Goal: Task Accomplishment & Management: Use online tool/utility

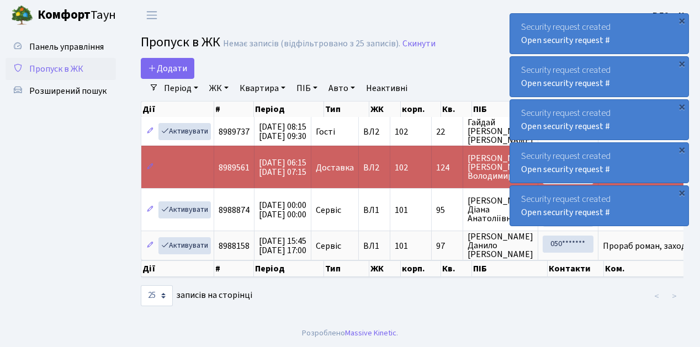
select select "25"
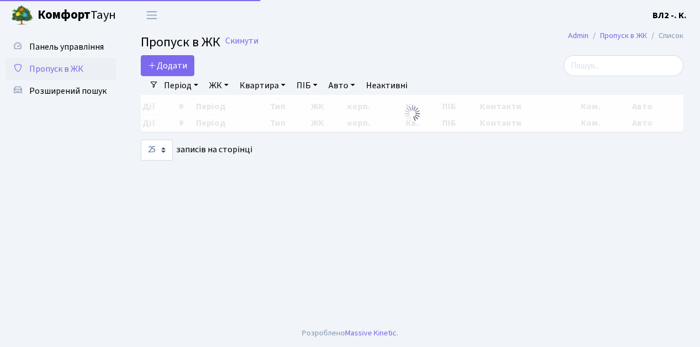
select select "25"
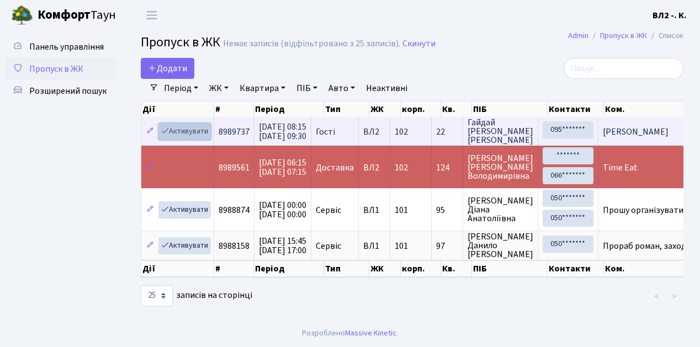
click at [185, 134] on link "Активувати" at bounding box center [185, 131] width 52 height 17
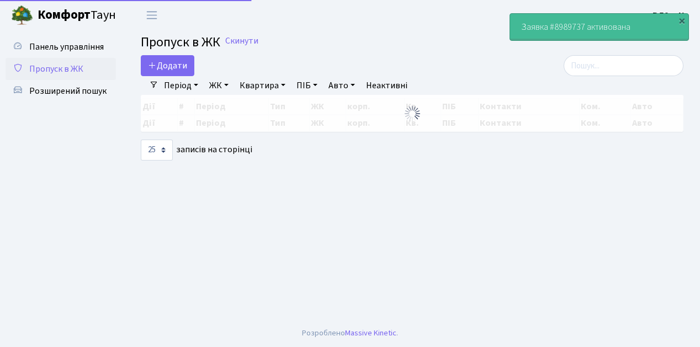
select select "25"
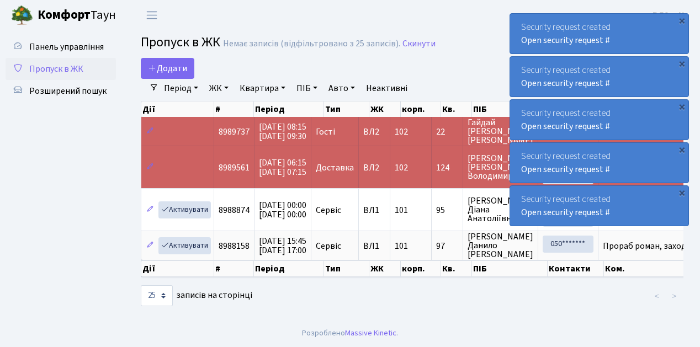
click at [66, 71] on span "Пропуск в ЖК" at bounding box center [56, 69] width 54 height 12
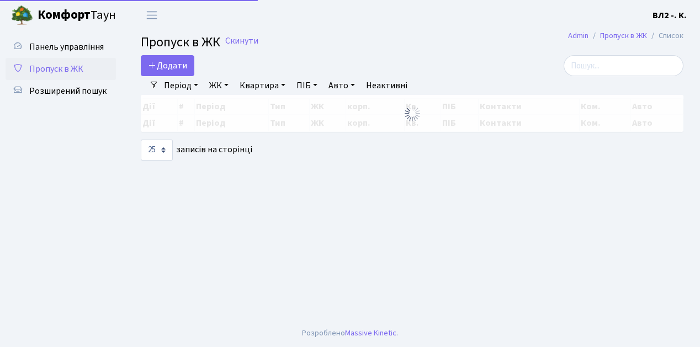
select select "25"
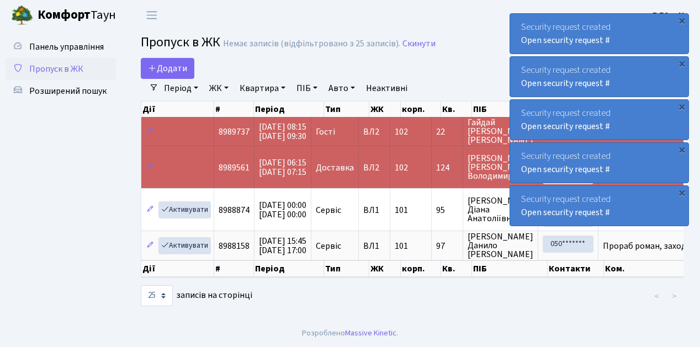
click at [54, 66] on span "Пропуск в ЖК" at bounding box center [56, 69] width 54 height 12
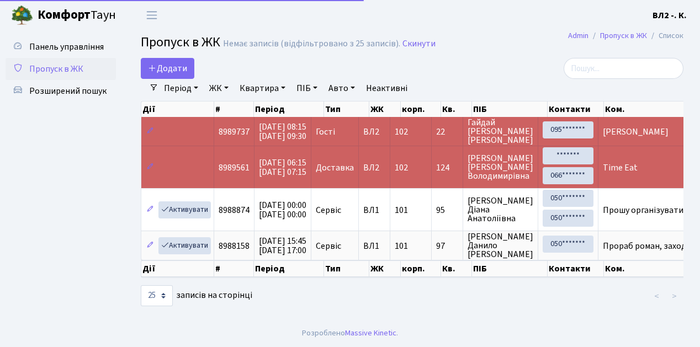
select select "25"
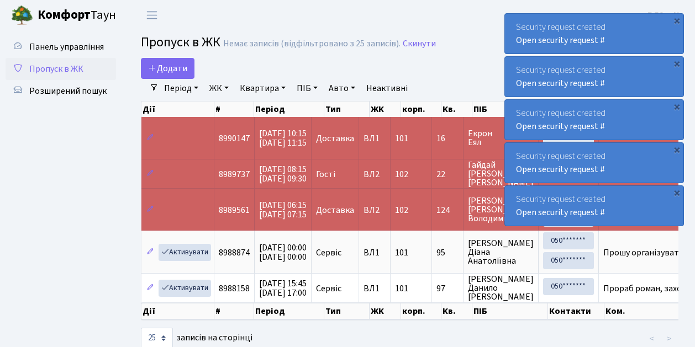
click at [47, 73] on span "Пропуск в ЖК" at bounding box center [56, 69] width 54 height 12
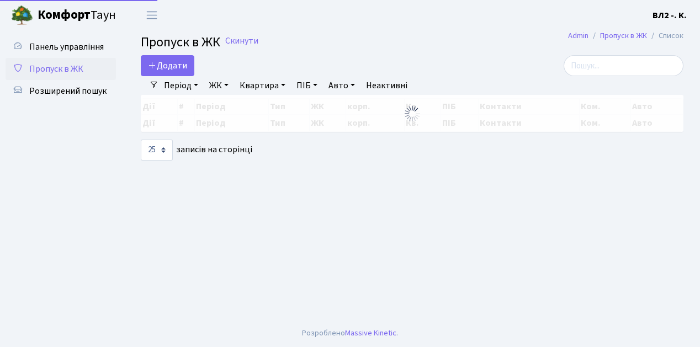
select select "25"
